Goal: Information Seeking & Learning: Learn about a topic

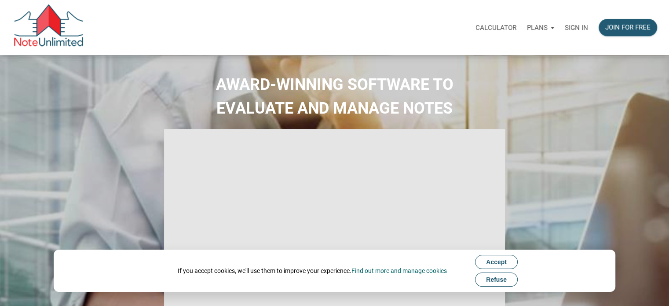
type input "Introduction to new features"
select select
click at [579, 28] on p "Sign in" at bounding box center [576, 28] width 23 height 8
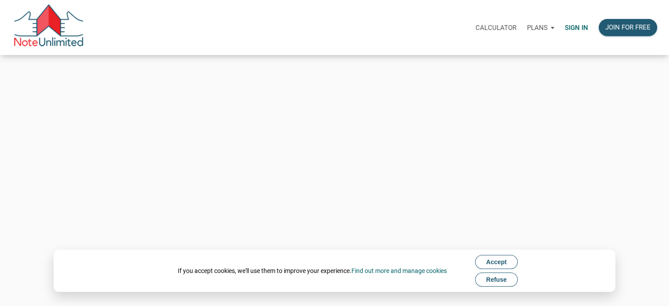
type input "Keith@benchmark-tax.com"
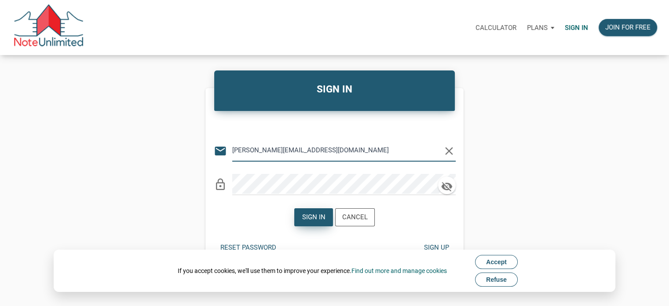
click at [320, 220] on div "Sign in" at bounding box center [313, 217] width 23 height 10
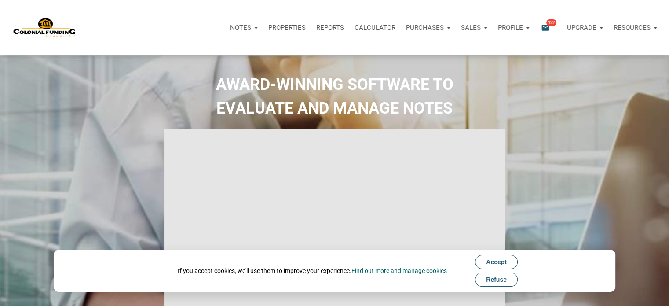
drag, startPoint x: 509, startPoint y: 279, endPoint x: 521, endPoint y: 253, distance: 28.9
click at [510, 278] on button "Refuse" at bounding box center [496, 279] width 43 height 14
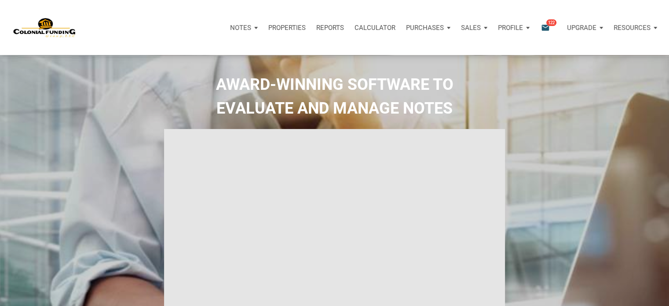
click at [545, 24] on icon "email" at bounding box center [545, 27] width 11 height 10
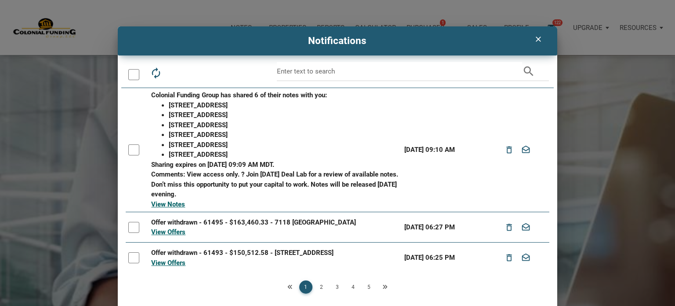
click at [540, 41] on icon "clear" at bounding box center [538, 39] width 11 height 9
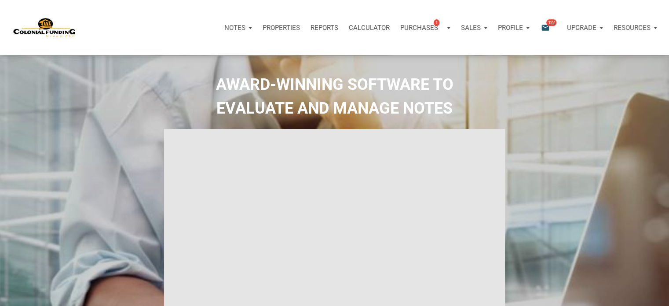
click at [286, 28] on p "Properties" at bounding box center [281, 28] width 37 height 8
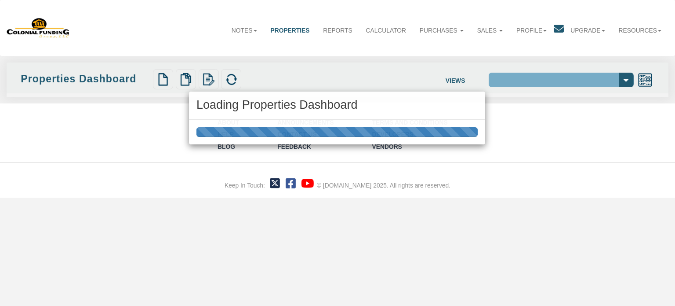
select select "138"
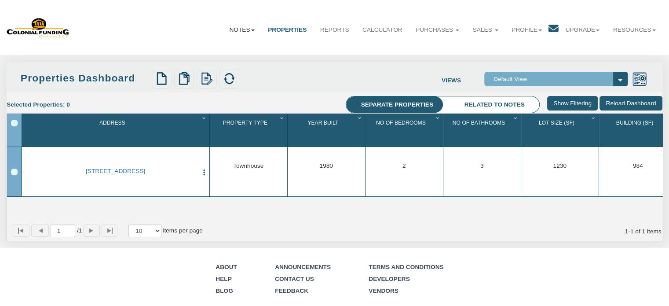
click at [225, 29] on link "Notes" at bounding box center [241, 30] width 39 height 22
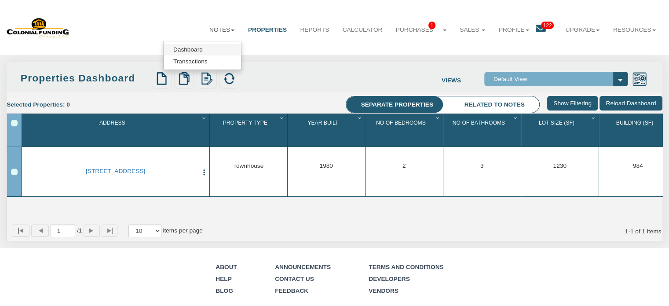
click at [187, 47] on link "Dashboard" at bounding box center [202, 49] width 77 height 11
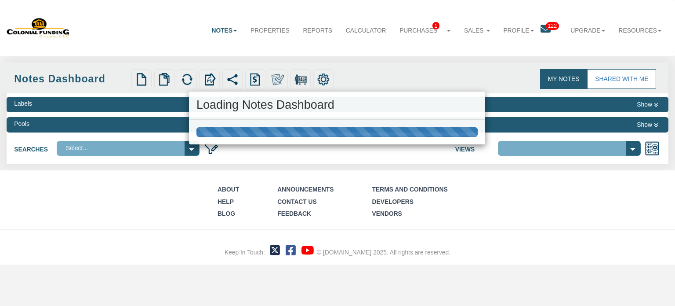
select select "316"
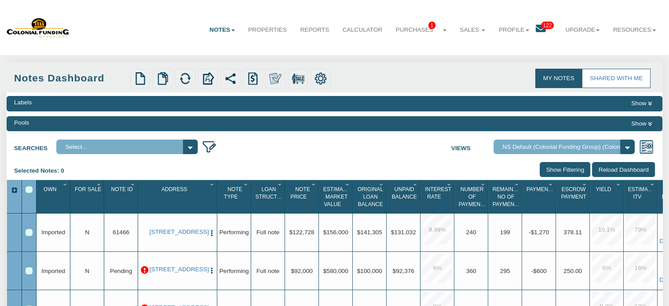
click at [554, 73] on link "My Notes" at bounding box center [558, 78] width 47 height 19
click at [559, 78] on link "My Notes" at bounding box center [558, 78] width 47 height 19
click at [541, 26] on span "122" at bounding box center [547, 25] width 13 height 7
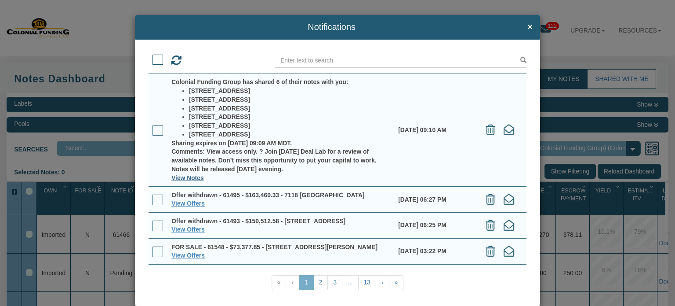
click at [192, 176] on link "View Notes" at bounding box center [187, 177] width 32 height 7
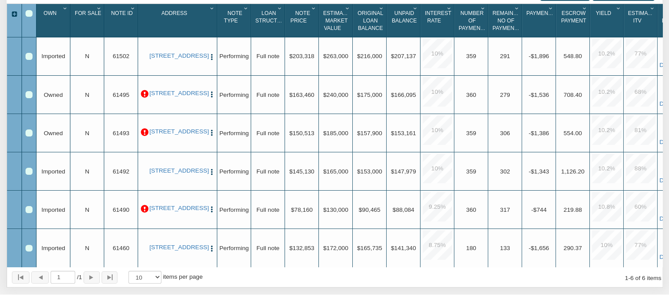
click at [145, 94] on p at bounding box center [145, 94] width 8 height 8
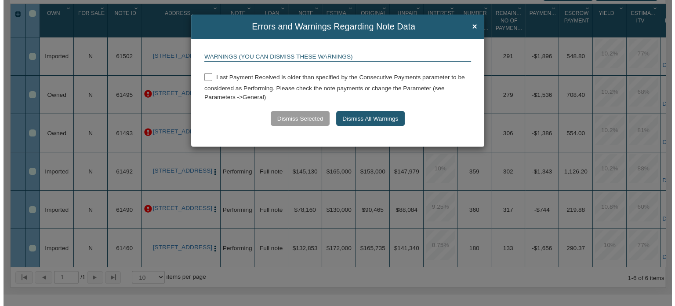
scroll to position [176, 0]
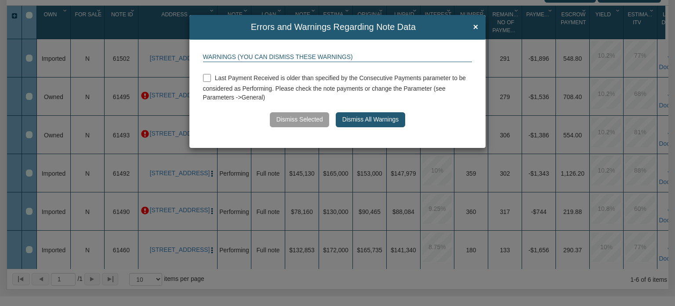
click at [471, 26] on h4 "Errors and Warnings Regarding Note Data ×" at bounding box center [338, 27] width 282 height 10
click at [477, 27] on span "×" at bounding box center [476, 27] width 5 height 10
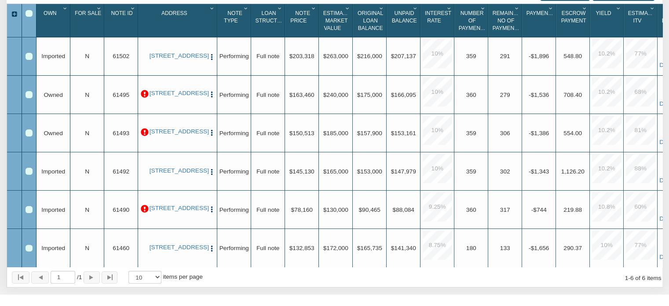
scroll to position [4, 0]
click at [186, 208] on link "[STREET_ADDRESS]" at bounding box center [177, 207] width 56 height 7
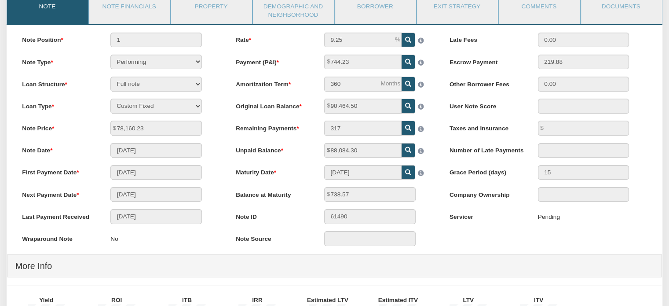
scroll to position [44, 0]
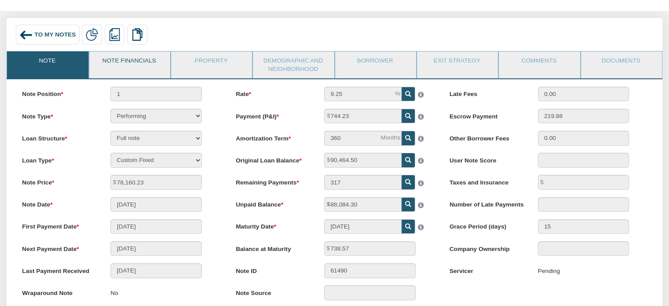
click at [151, 62] on link "Note Financials" at bounding box center [129, 62] width 80 height 22
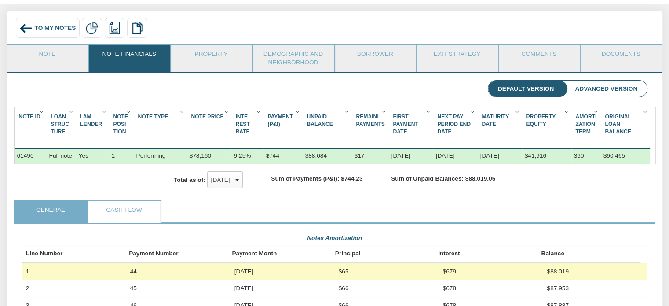
scroll to position [0, 0]
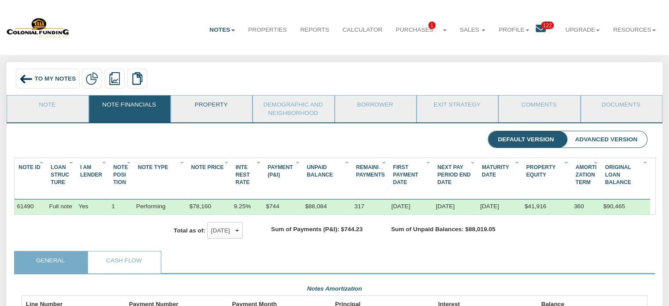
click at [215, 110] on link "Property" at bounding box center [211, 106] width 80 height 22
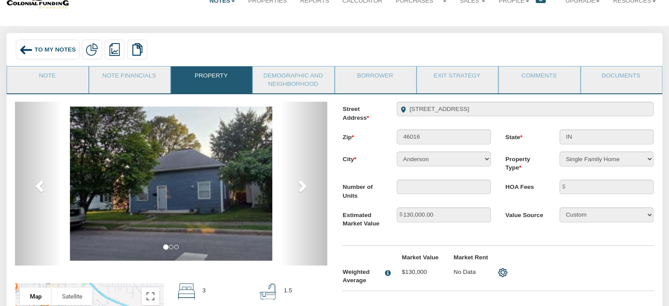
scroll to position [88, 0]
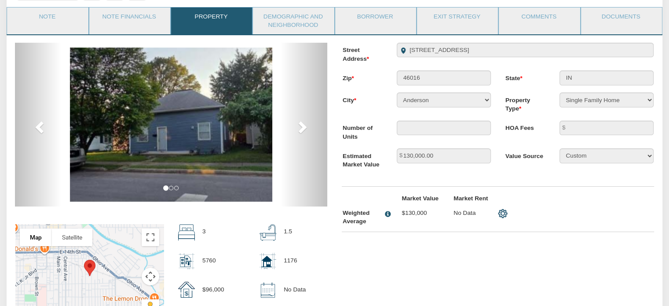
drag, startPoint x: 215, startPoint y: 133, endPoint x: 239, endPoint y: 139, distance: 24.8
click at [216, 133] on img at bounding box center [171, 124] width 202 height 154
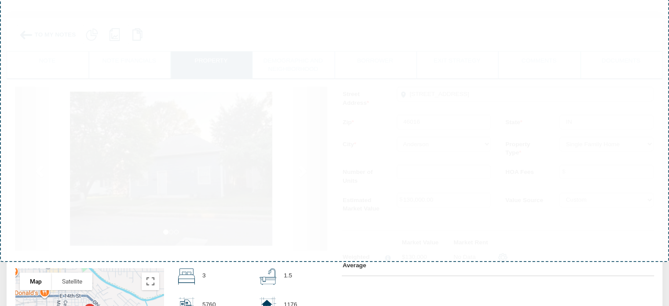
scroll to position [0, 0]
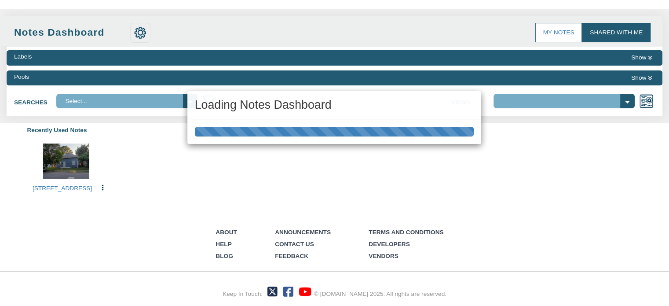
scroll to position [55, 0]
select select "316"
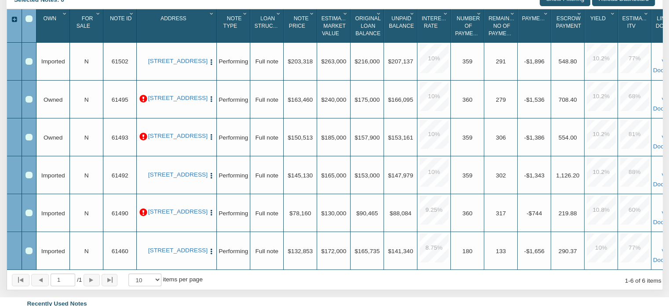
scroll to position [176, 0]
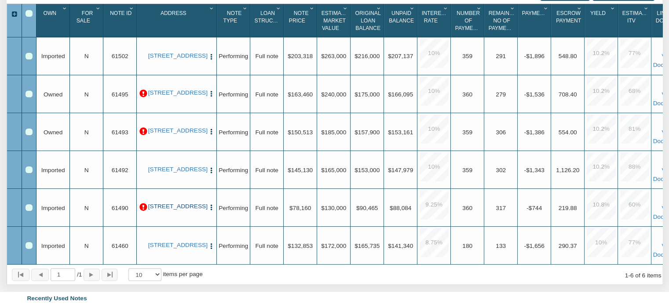
click at [192, 205] on link "[STREET_ADDRESS]" at bounding box center [176, 206] width 57 height 7
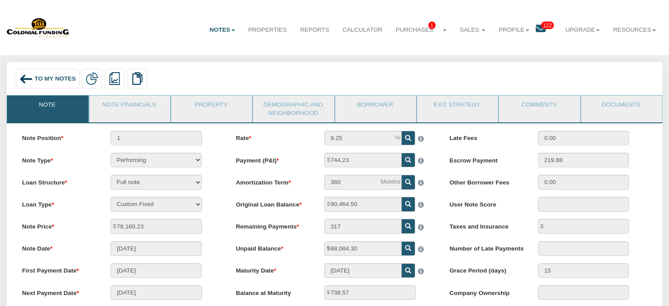
drag, startPoint x: 144, startPoint y: 105, endPoint x: 204, endPoint y: 131, distance: 66.2
click at [143, 105] on link "Note Financials" at bounding box center [129, 106] width 80 height 22
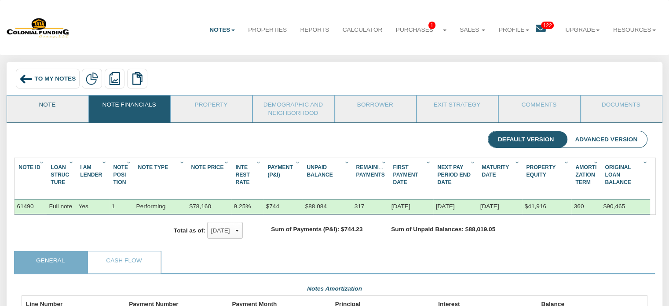
click at [46, 105] on link "Note" at bounding box center [47, 106] width 80 height 22
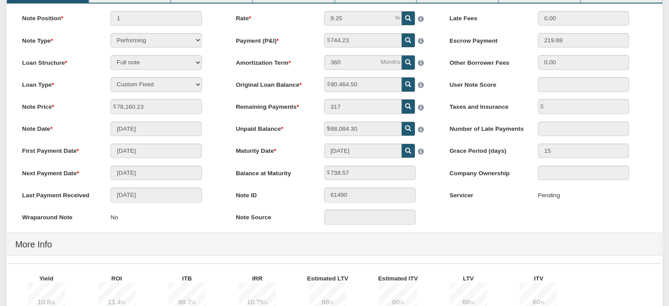
scroll to position [44, 0]
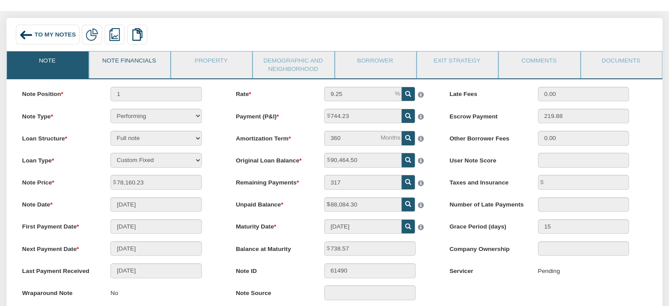
click at [131, 62] on link "Note Financials" at bounding box center [129, 62] width 80 height 22
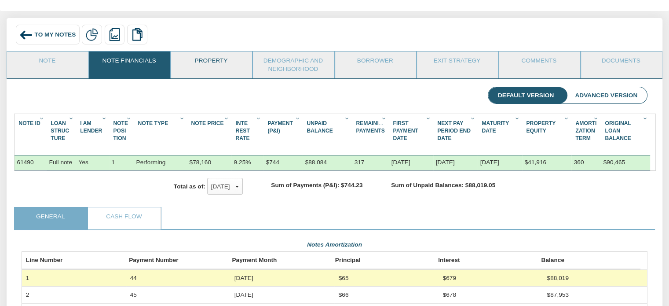
click at [215, 63] on link "Property" at bounding box center [211, 62] width 80 height 22
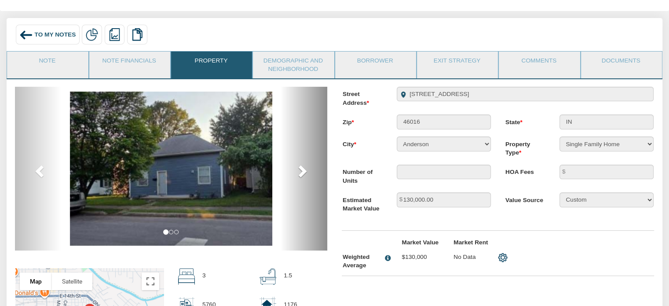
click at [303, 170] on span at bounding box center [301, 170] width 13 height 13
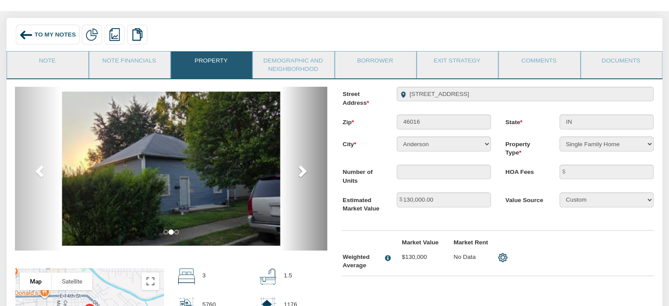
click at [307, 168] on span at bounding box center [301, 170] width 13 height 13
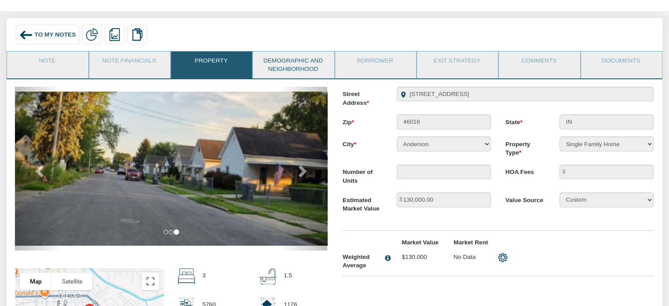
drag, startPoint x: 304, startPoint y: 58, endPoint x: 302, endPoint y: 70, distance: 12.0
click at [304, 58] on link "Demographic and Neighborhood" at bounding box center [293, 64] width 80 height 27
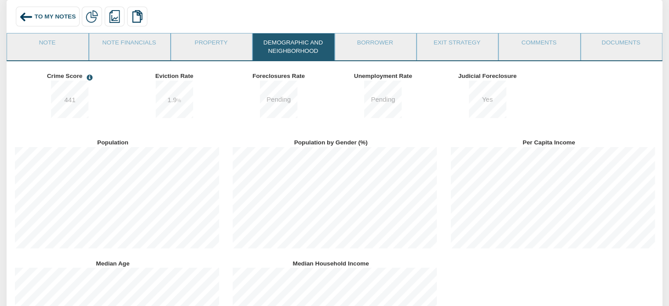
scroll to position [0, 0]
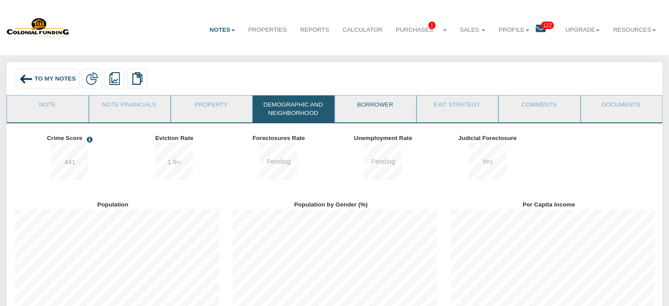
click at [382, 106] on link "Borrower" at bounding box center [375, 106] width 80 height 22
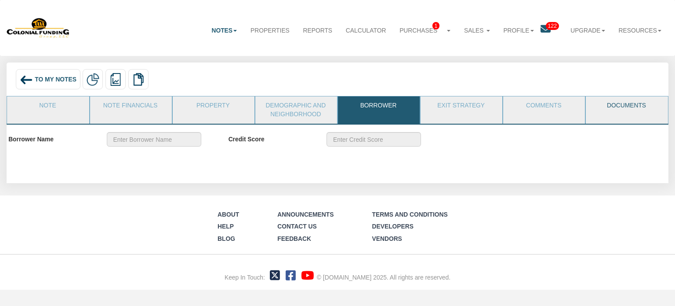
click at [642, 109] on link "Documents" at bounding box center [626, 107] width 81 height 22
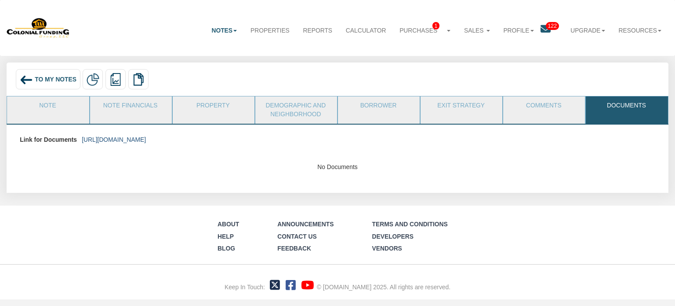
click at [146, 141] on link "[URL][DOMAIN_NAME]" at bounding box center [114, 139] width 64 height 7
click at [542, 27] on icon at bounding box center [546, 29] width 10 height 10
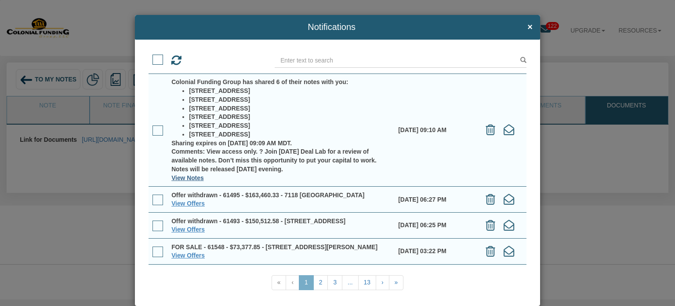
click at [197, 178] on link "View Notes" at bounding box center [187, 177] width 32 height 7
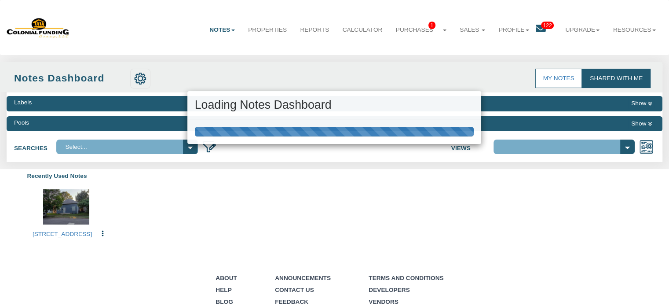
select select "316"
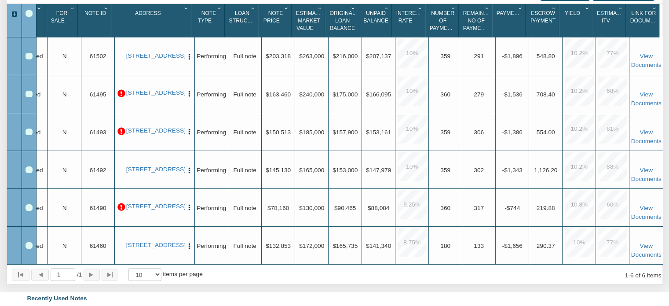
scroll to position [2, 0]
click at [158, 241] on link "[STREET_ADDRESS]" at bounding box center [154, 244] width 57 height 7
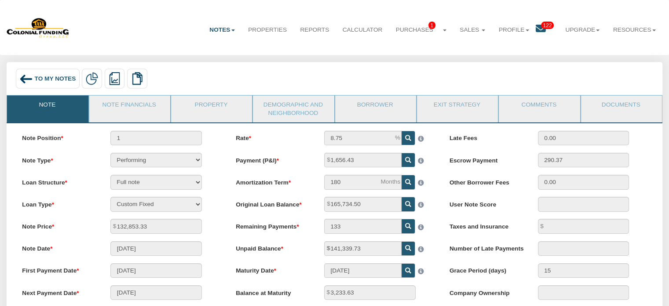
drag, startPoint x: 149, startPoint y: 102, endPoint x: 217, endPoint y: 139, distance: 77.9
click at [149, 102] on link "Note Financials" at bounding box center [129, 106] width 80 height 22
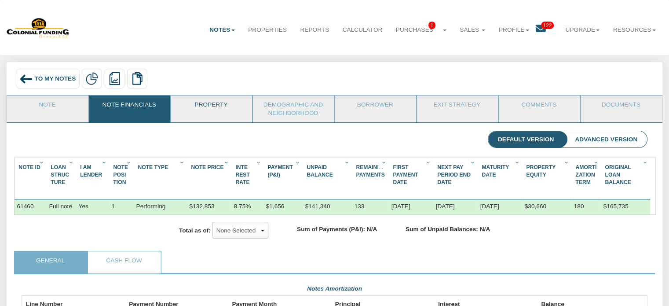
click at [213, 108] on link "Property" at bounding box center [211, 106] width 80 height 22
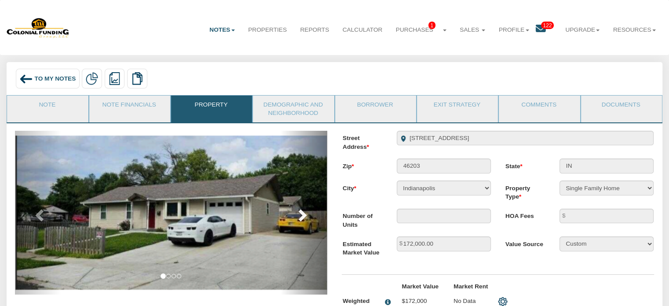
click at [302, 217] on span at bounding box center [301, 214] width 13 height 13
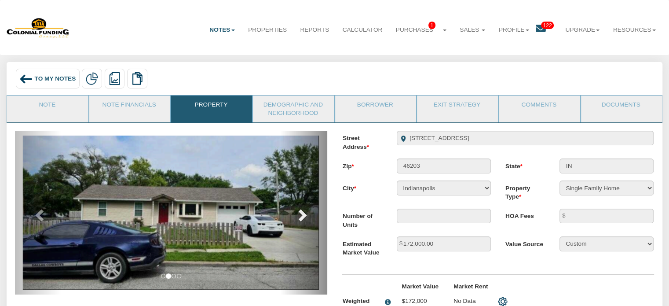
click at [301, 216] on span at bounding box center [301, 214] width 13 height 13
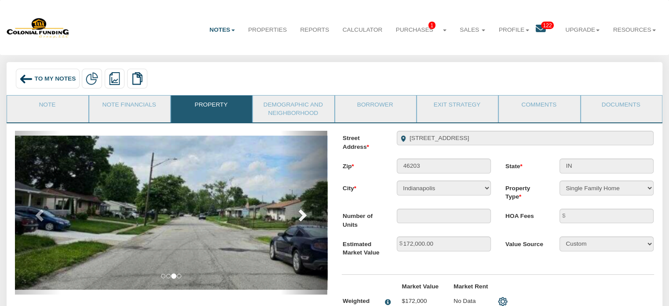
click at [305, 217] on span at bounding box center [301, 214] width 13 height 13
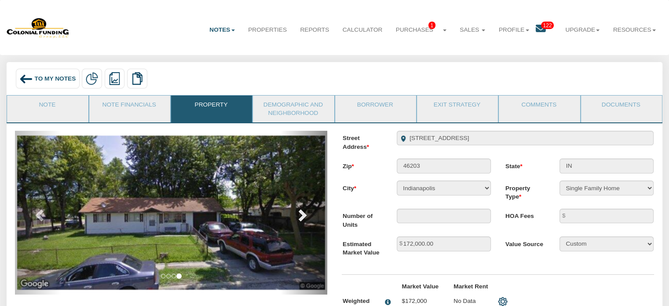
click at [303, 213] on span at bounding box center [301, 214] width 13 height 13
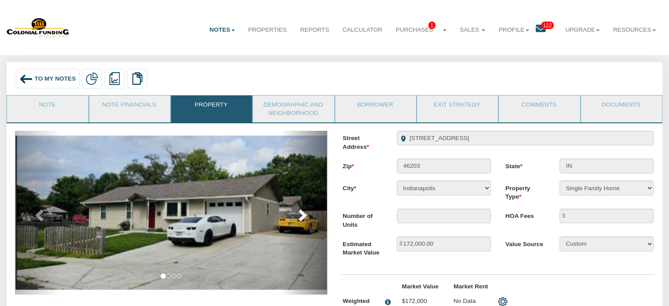
click at [303, 214] on span at bounding box center [301, 214] width 13 height 13
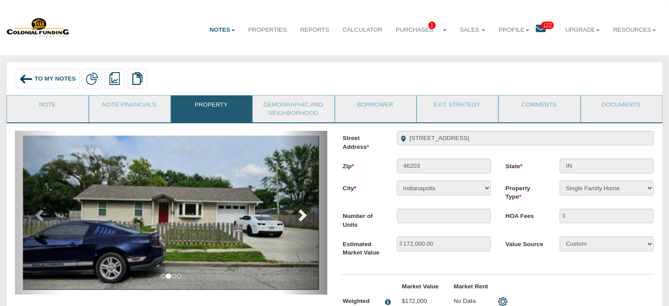
click at [303, 214] on span at bounding box center [301, 214] width 13 height 13
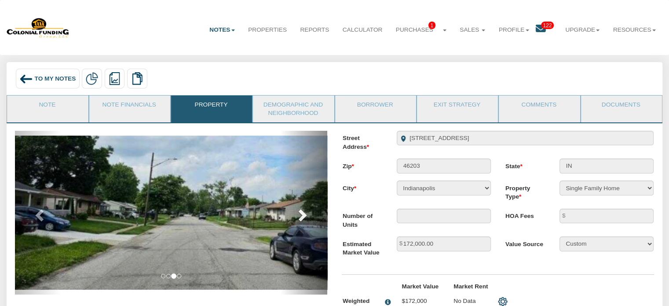
click at [303, 214] on span at bounding box center [301, 214] width 13 height 13
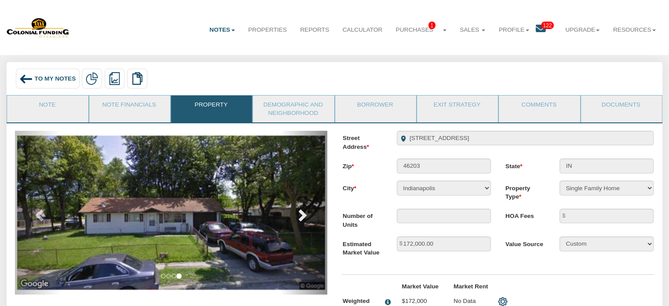
click at [303, 214] on span at bounding box center [301, 214] width 13 height 13
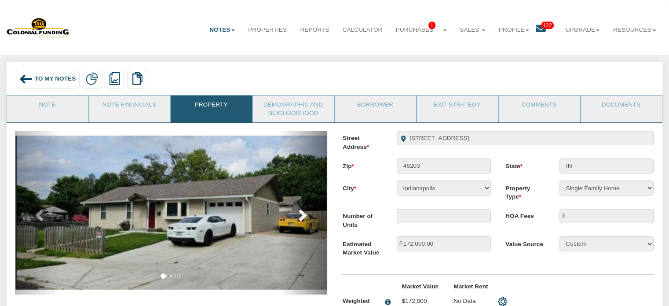
click at [305, 214] on span at bounding box center [301, 214] width 13 height 13
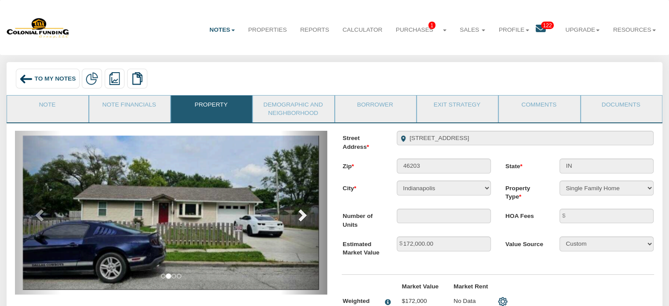
click at [306, 216] on span at bounding box center [301, 214] width 13 height 13
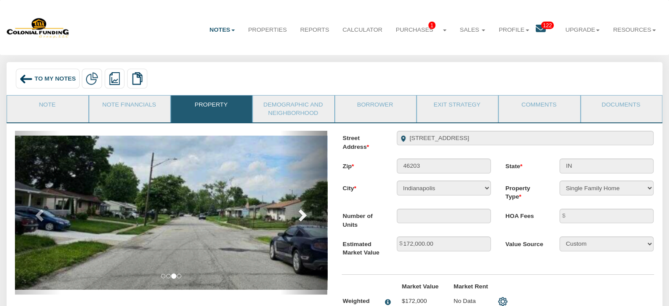
click at [306, 216] on span at bounding box center [301, 214] width 13 height 13
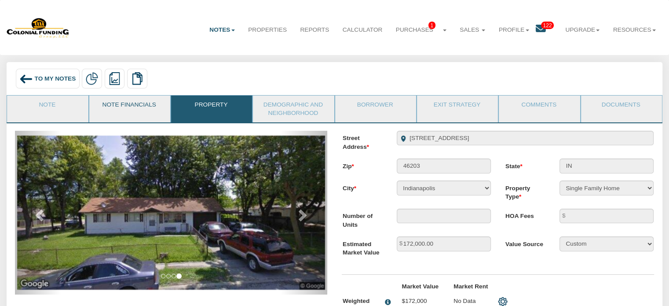
click at [148, 105] on link "Note Financials" at bounding box center [129, 106] width 80 height 22
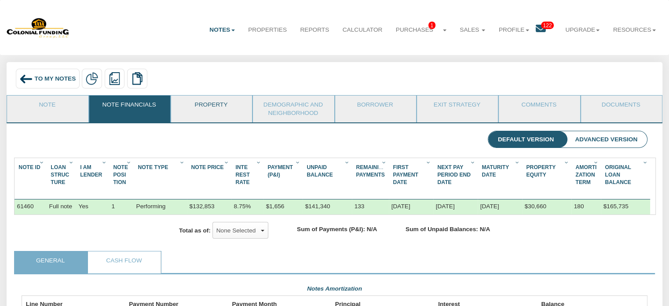
click at [215, 102] on link "Property" at bounding box center [211, 106] width 80 height 22
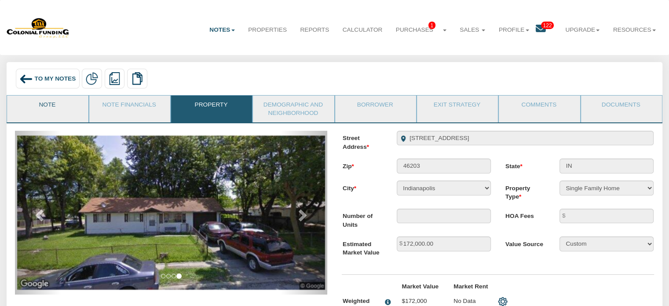
click at [57, 107] on link "Note" at bounding box center [47, 106] width 80 height 22
